Goal: Find contact information: Find contact information

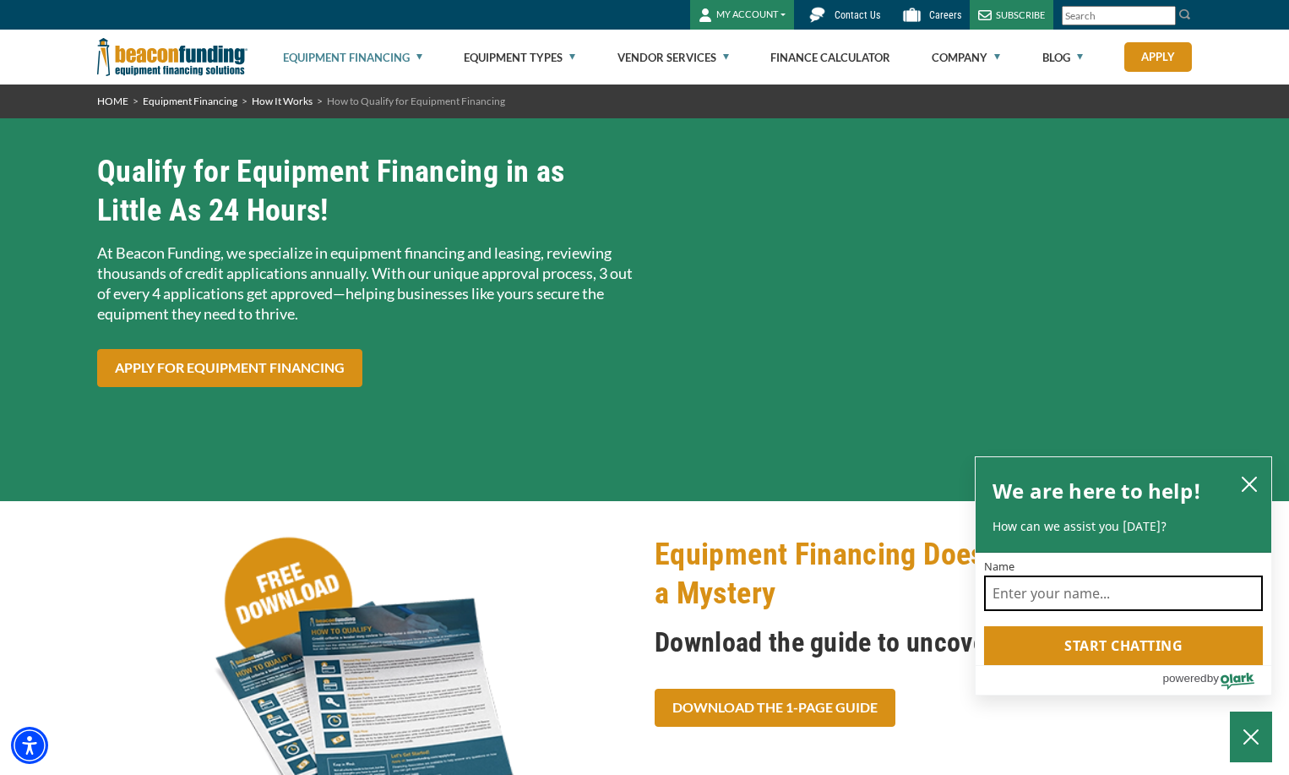
click at [1044, 598] on input "Name" at bounding box center [1123, 592] width 279 height 35
type input "[PERSON_NAME] [PERSON_NAME]"
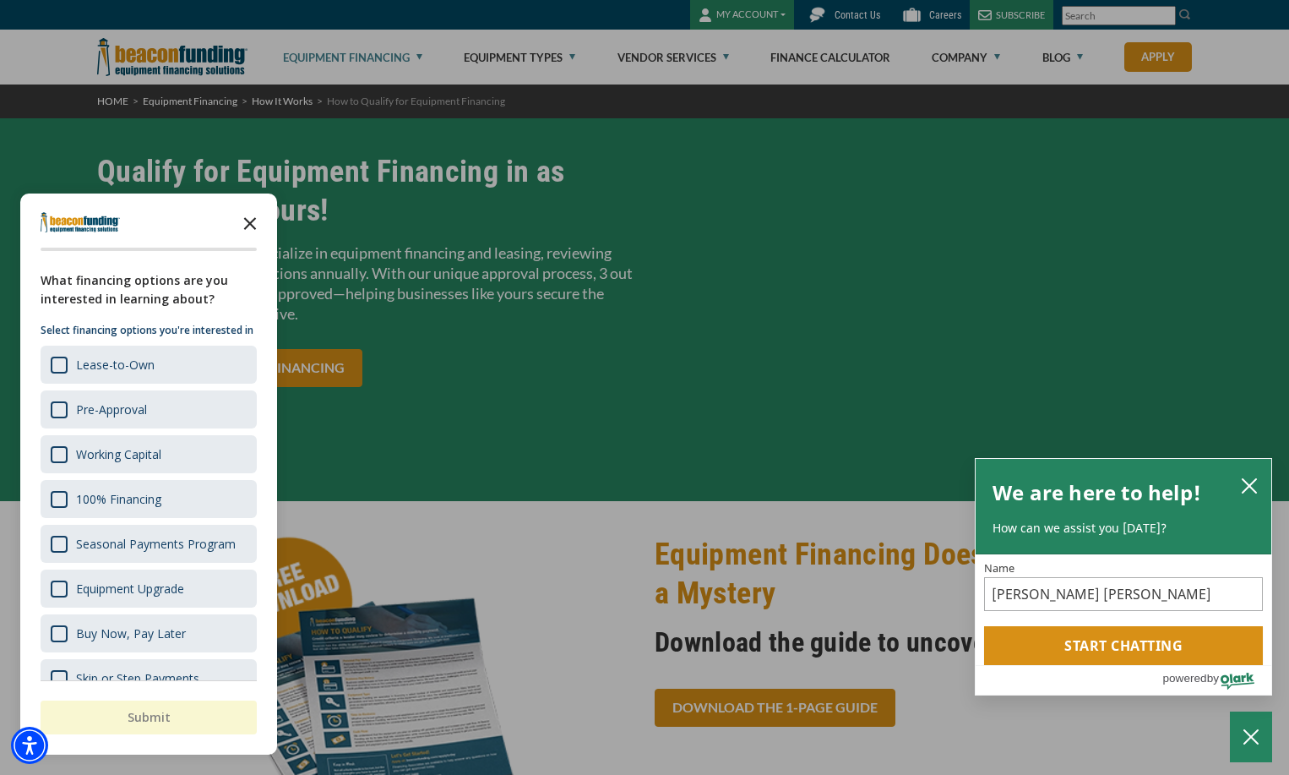
click at [250, 215] on icon "Close the survey" at bounding box center [250, 222] width 34 height 34
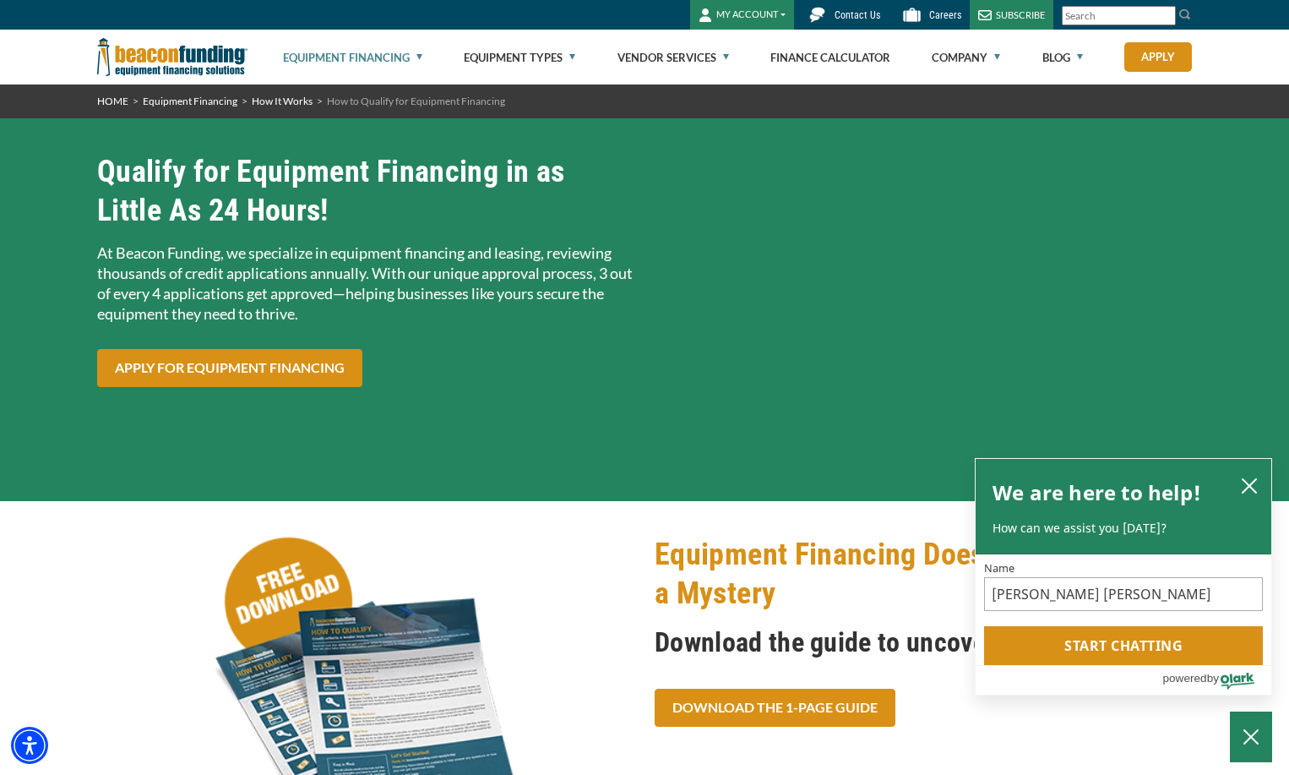
click at [858, 13] on span "Contact Us" at bounding box center [858, 15] width 46 height 12
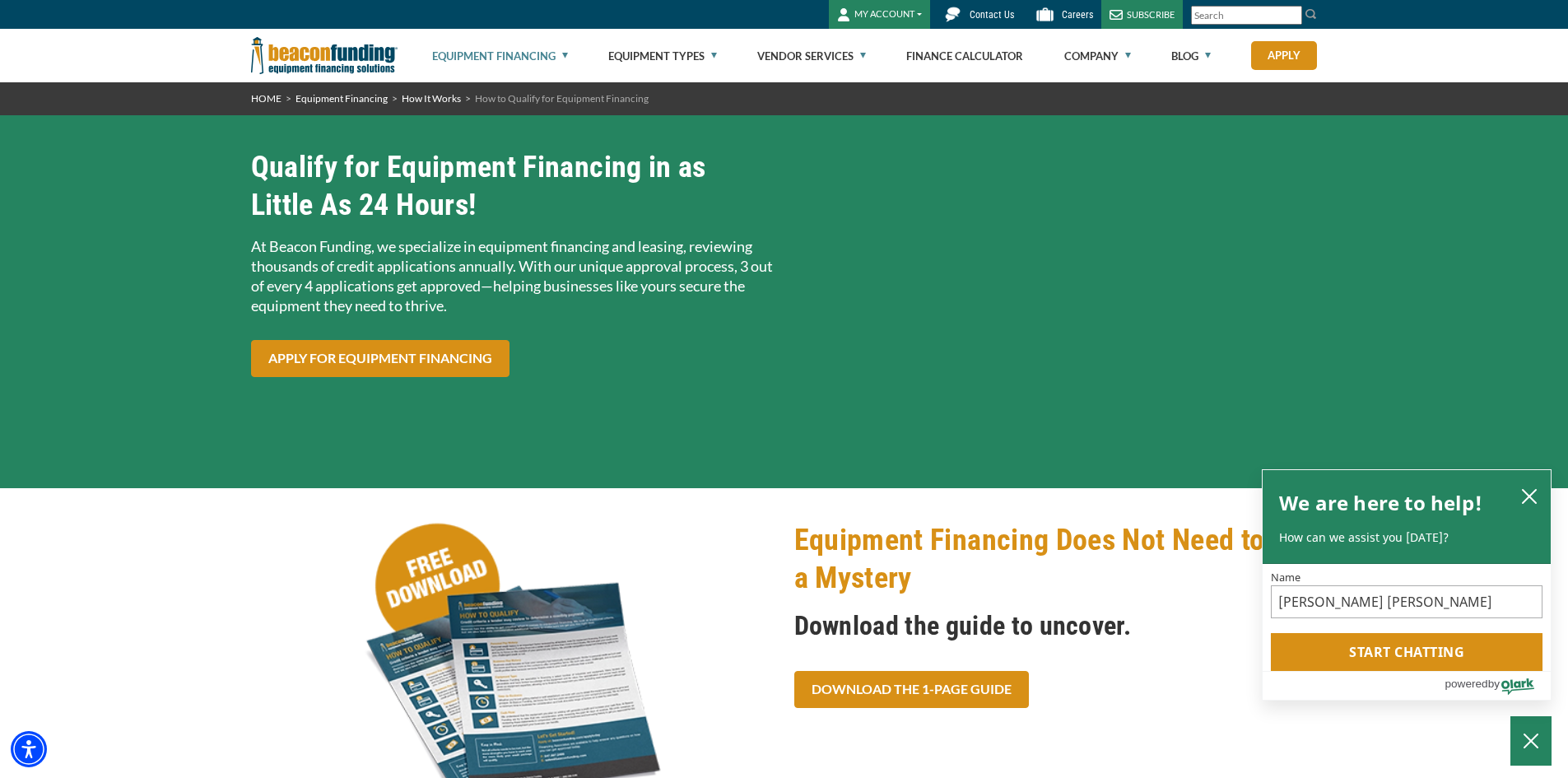
click at [989, 9] on span "Contact Us" at bounding box center [991, 15] width 45 height 12
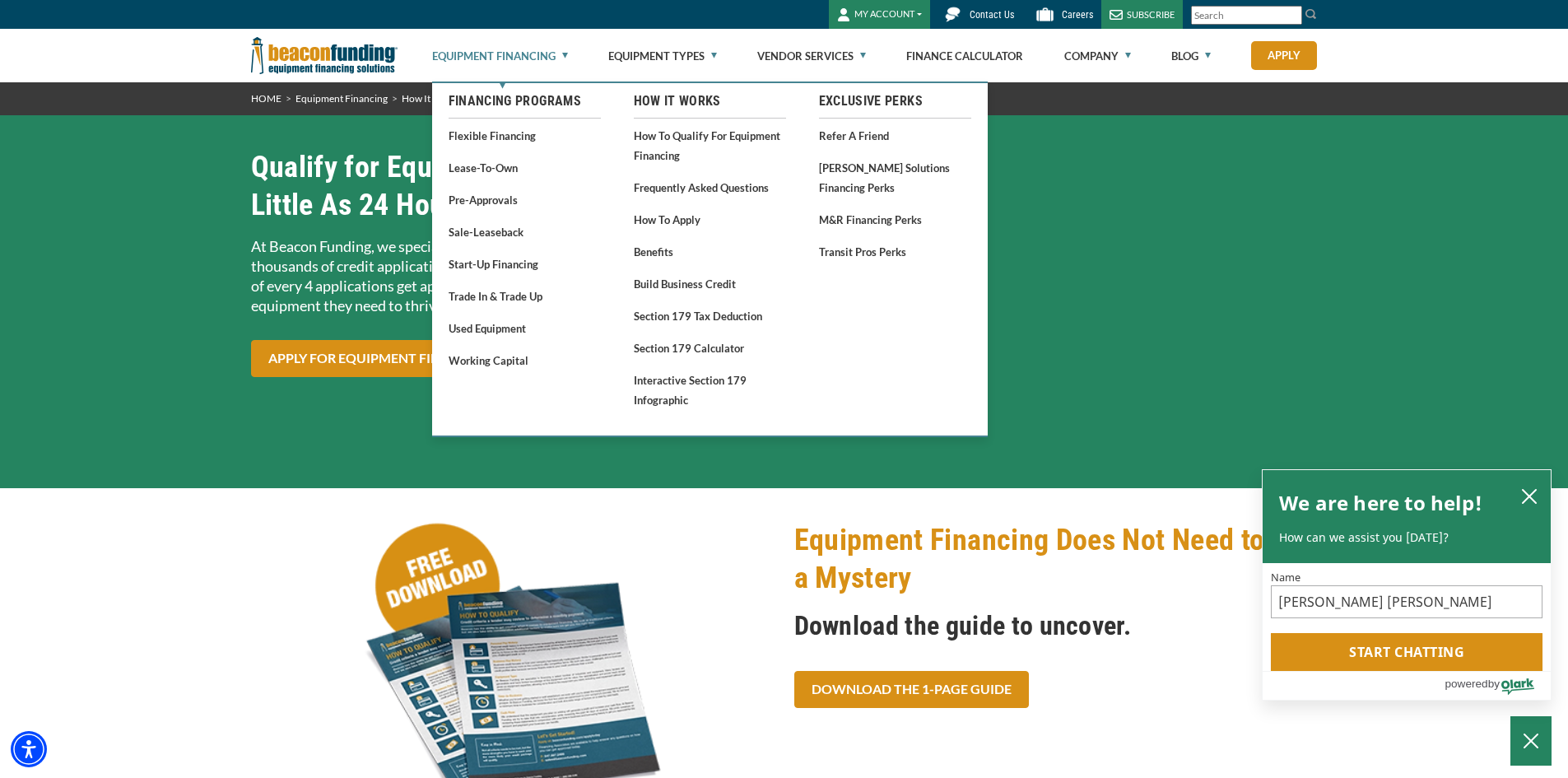
click at [486, 52] on link "Equipment Financing" at bounding box center [500, 56] width 135 height 53
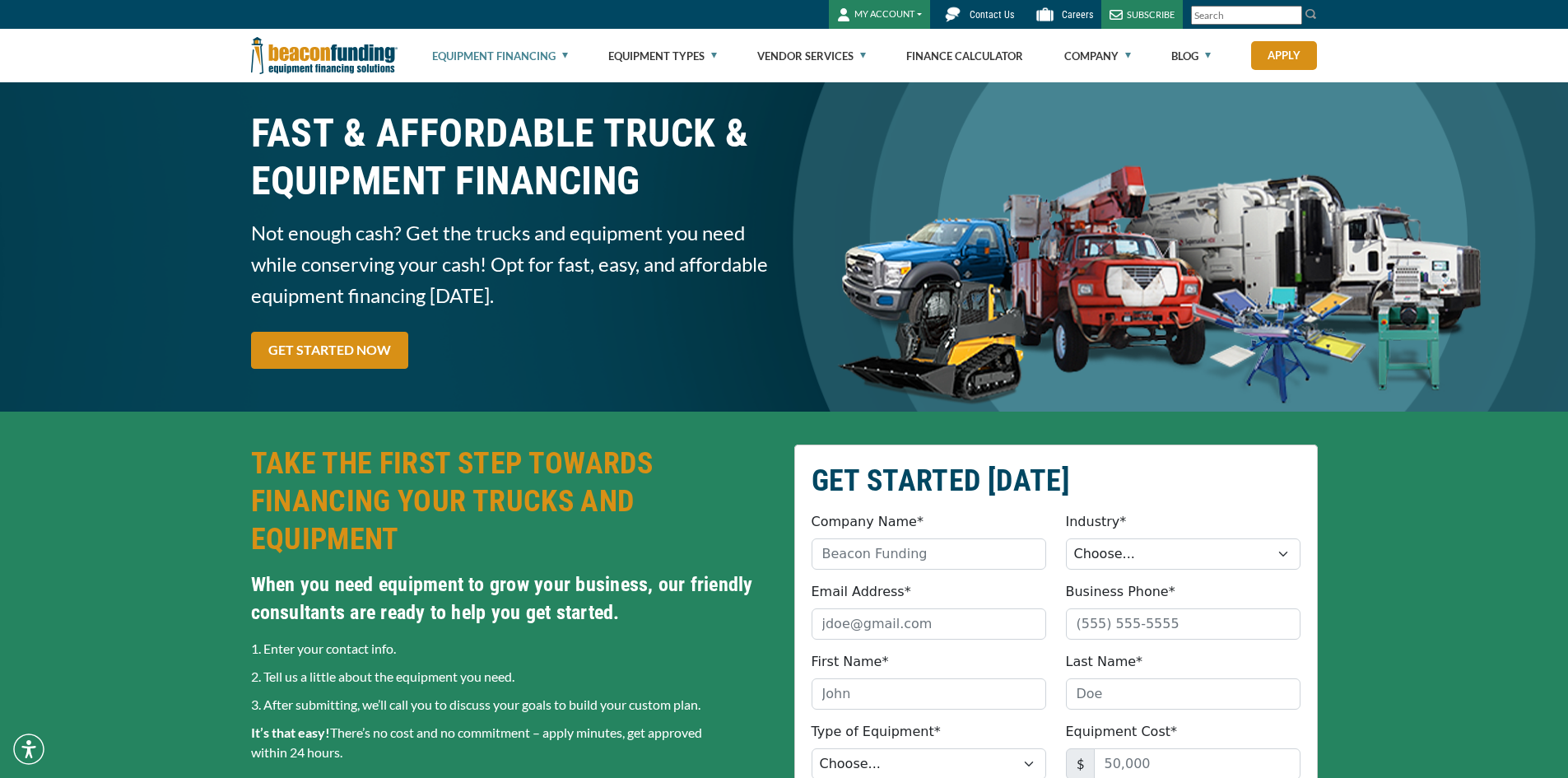
click at [486, 52] on link "Equipment Financing" at bounding box center [500, 56] width 135 height 53
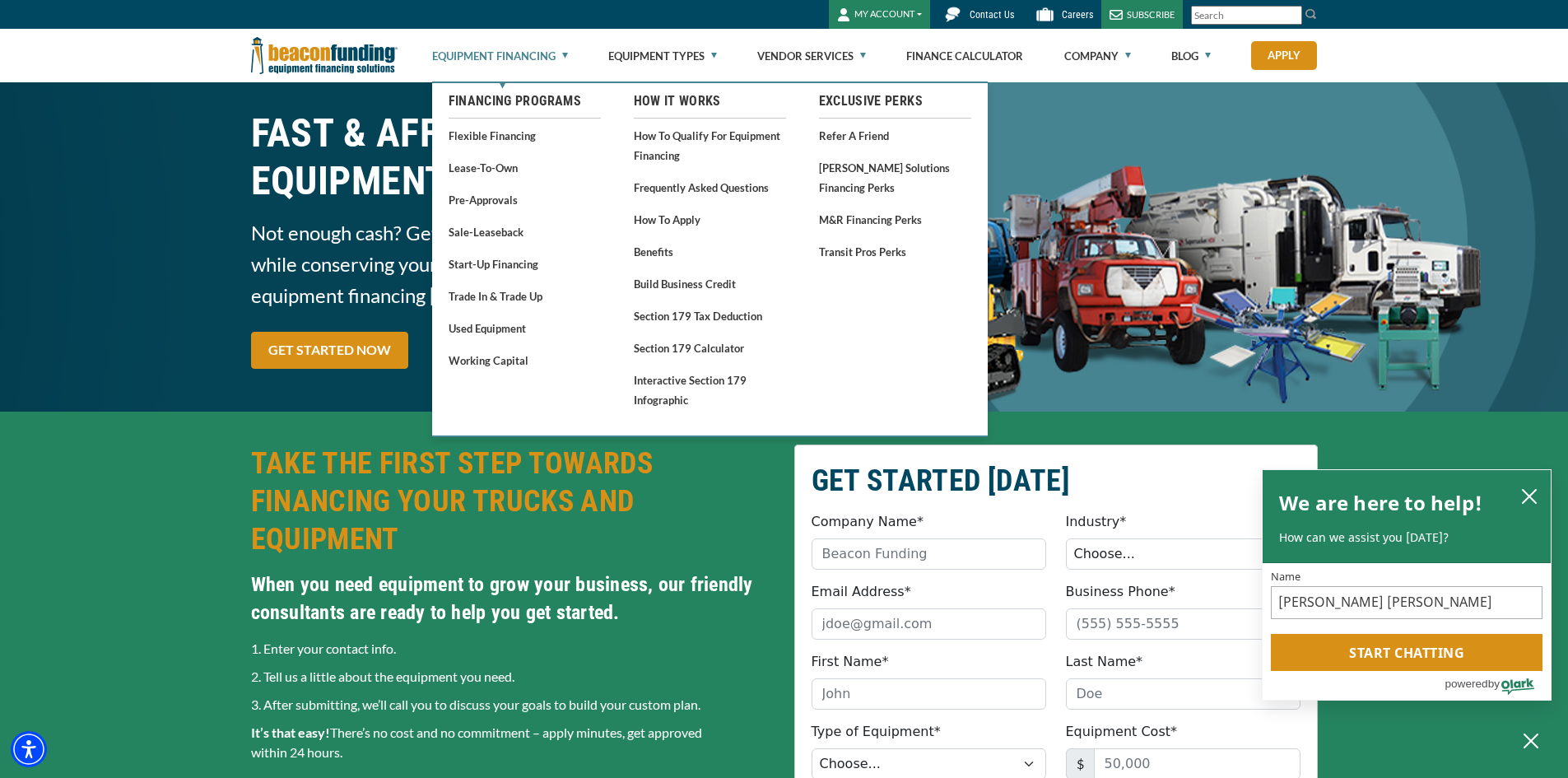
click at [555, 58] on link "Equipment Financing" at bounding box center [500, 56] width 135 height 53
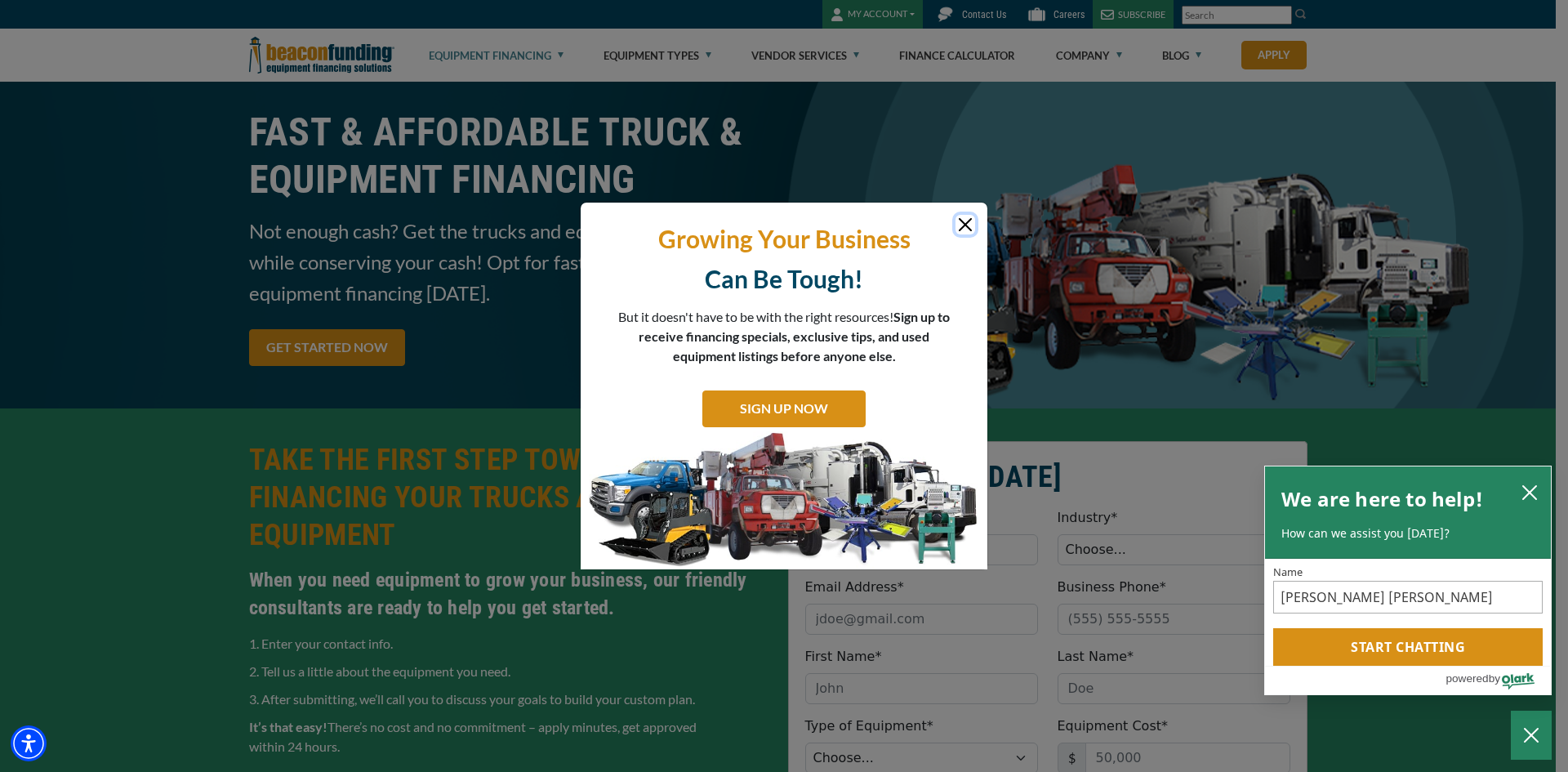
click at [969, 221] on button "Close" at bounding box center [966, 224] width 19 height 19
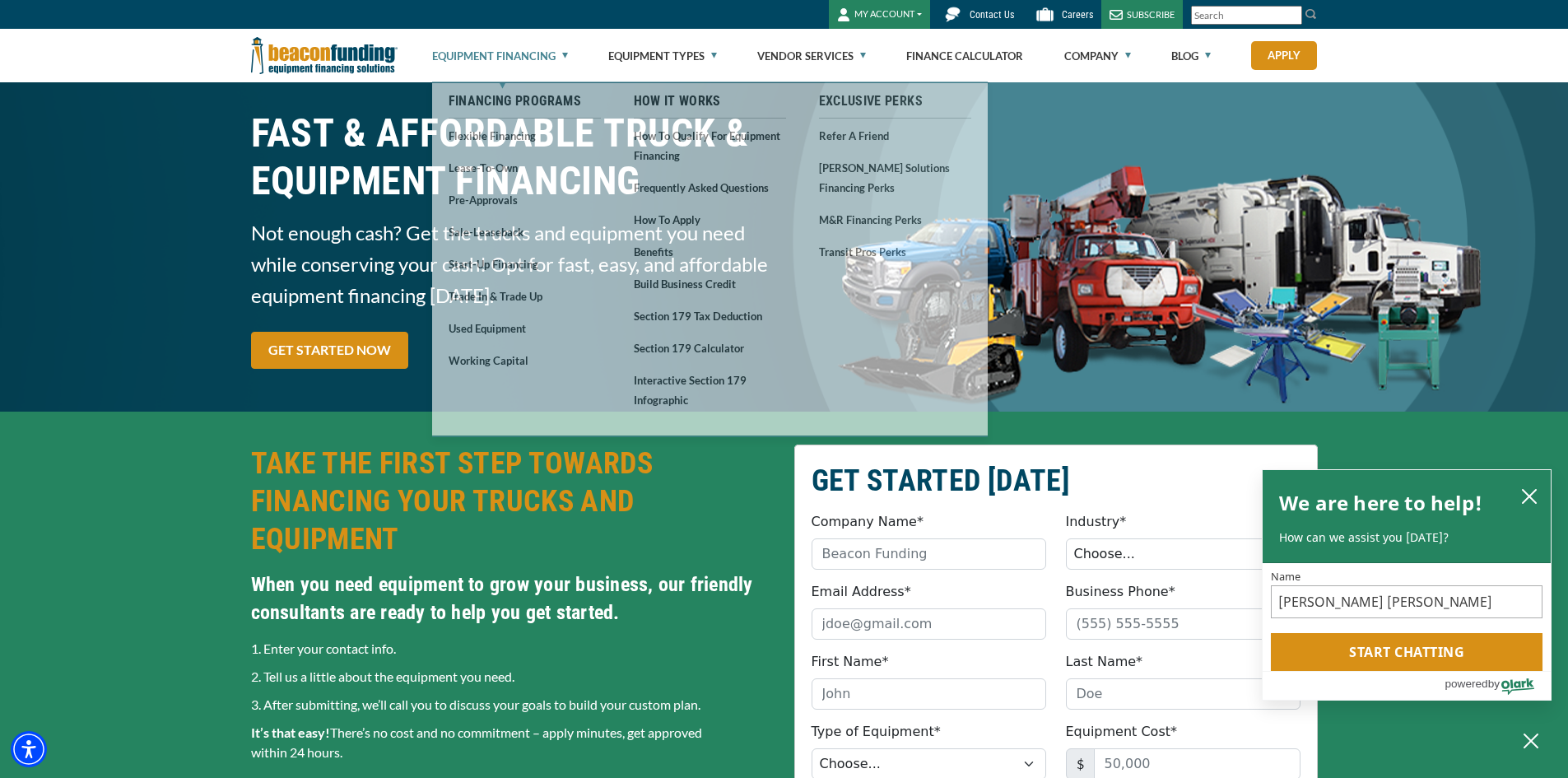
click at [507, 49] on link "Equipment Financing" at bounding box center [500, 56] width 135 height 53
